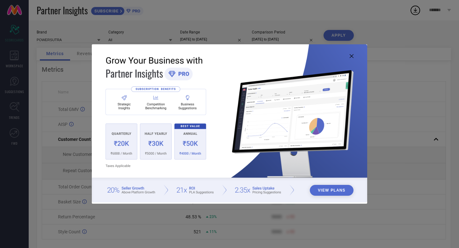
click at [351, 55] on icon at bounding box center [351, 56] width 4 height 4
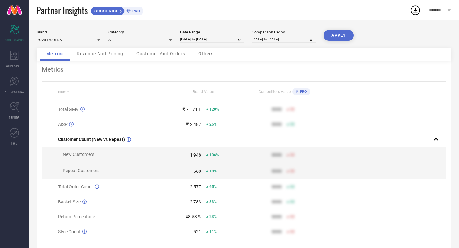
click at [203, 40] on input "[DATE] to [DATE]" at bounding box center [212, 39] width 64 height 7
select select "11"
select select "2024"
select select "2025"
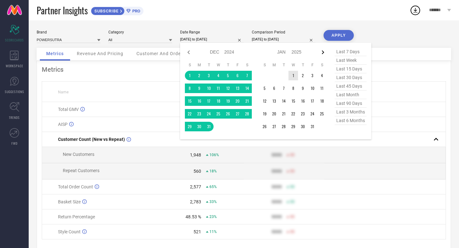
click at [322, 52] on icon at bounding box center [323, 52] width 8 height 8
select select "2025"
select select "1"
select select "2025"
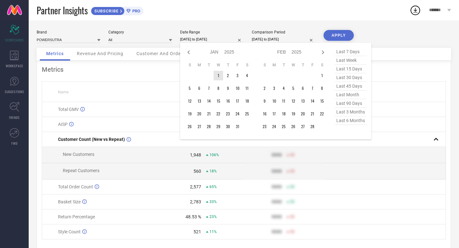
click at [322, 52] on icon at bounding box center [323, 52] width 8 height 8
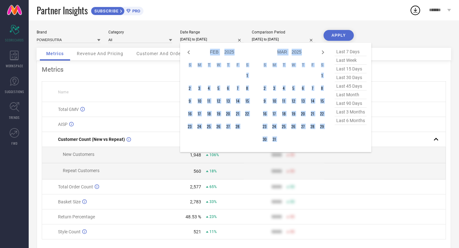
select select "3"
select select "2025"
select select "4"
select select "2025"
click at [322, 52] on icon at bounding box center [323, 52] width 8 height 8
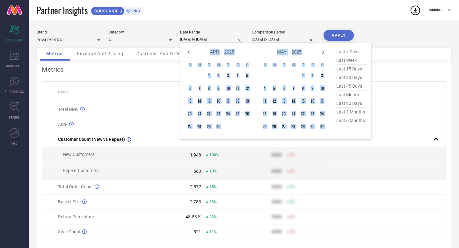
select select "4"
select select "2025"
select select "5"
select select "2025"
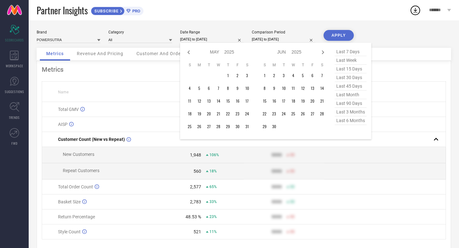
click at [322, 52] on icon at bounding box center [323, 52] width 8 height 8
select select "5"
select select "2025"
select select "6"
select select "2025"
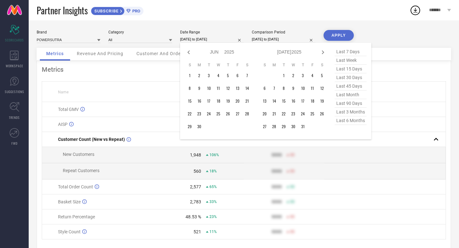
click at [322, 52] on icon at bounding box center [323, 52] width 8 height 8
select select "6"
select select "2025"
select select "7"
select select "2025"
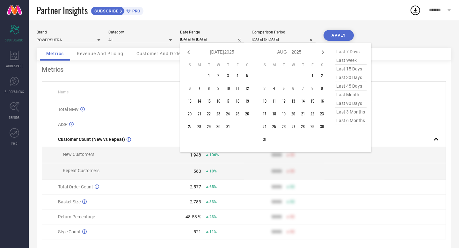
click at [322, 52] on icon at bounding box center [323, 52] width 8 height 8
select select "7"
select select "2025"
select select "8"
select select "2025"
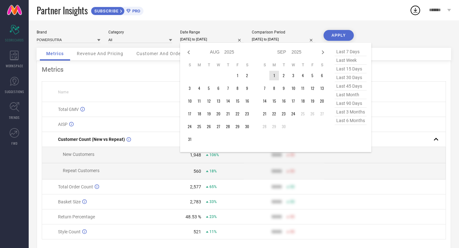
click at [274, 75] on td "1" at bounding box center [274, 76] width 10 height 10
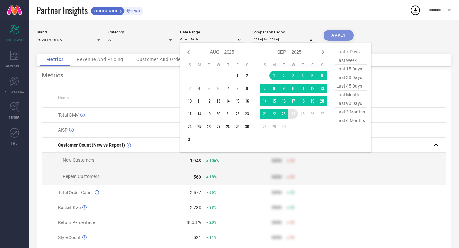
type input "[DATE] to [DATE]"
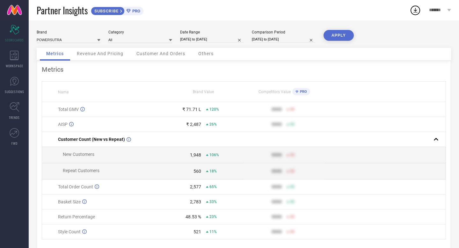
click at [337, 36] on button "APPLY" at bounding box center [338, 35] width 30 height 11
click at [204, 40] on input "[DATE] to [DATE]" at bounding box center [212, 39] width 64 height 7
select select "8"
select select "2025"
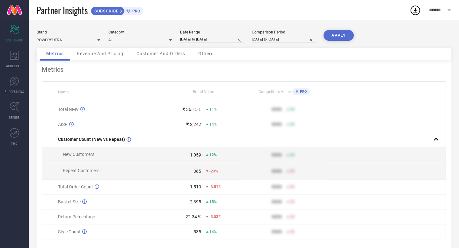
select select "9"
select select "2025"
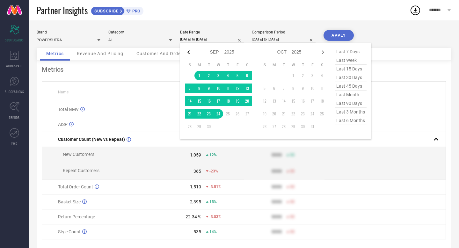
click at [189, 52] on icon at bounding box center [189, 52] width 8 height 8
select select "7"
select select "2025"
select select "8"
select select "2025"
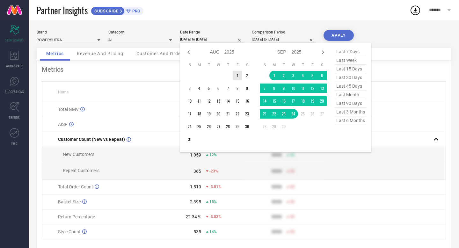
click at [233, 72] on table "S M T W T F S 1 2 3 4 5 6 7 8 9 10 11 12 13 14 15 16 17 18 19 20 21 22 23 24 25…" at bounding box center [218, 103] width 67 height 88
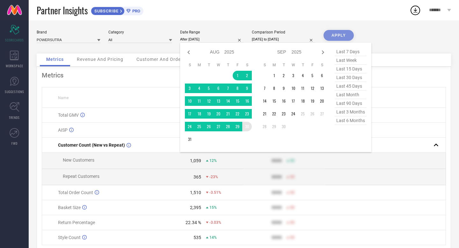
type input "[DATE] to [DATE]"
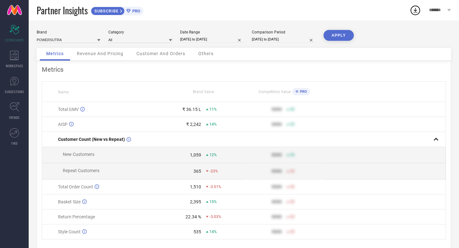
click at [338, 36] on button "APPLY" at bounding box center [338, 35] width 30 height 11
